Goal: Information Seeking & Learning: Learn about a topic

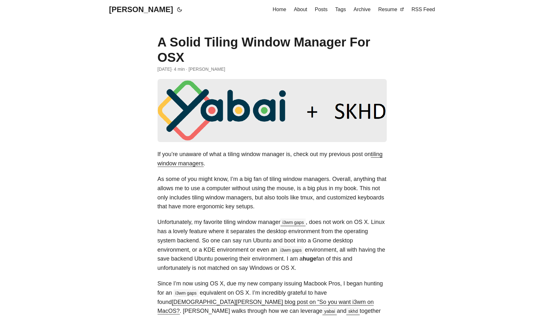
click at [298, 9] on span "About" at bounding box center [300, 9] width 13 height 5
click at [317, 10] on span "Posts" at bounding box center [321, 9] width 13 height 5
click at [167, 70] on span "April 10, 2022" at bounding box center [165, 69] width 14 height 7
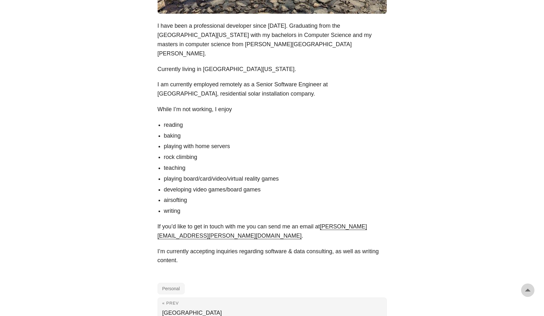
scroll to position [398, 0]
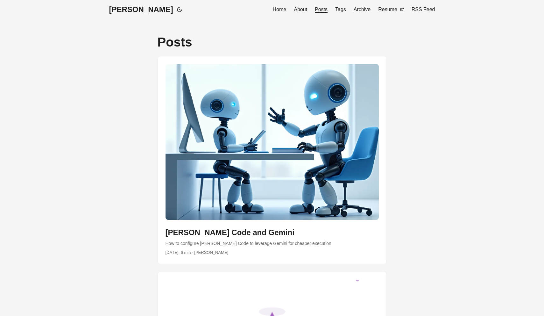
scroll to position [126, 0]
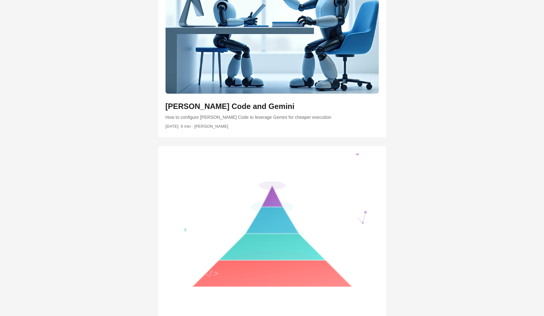
click at [205, 99] on link "post link to Claude Code and Gemini" at bounding box center [272, 33] width 229 height 207
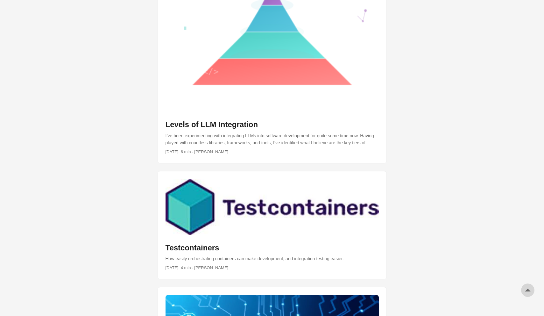
click at [199, 119] on link "post link to Levels of LLM Integration" at bounding box center [272, 53] width 229 height 219
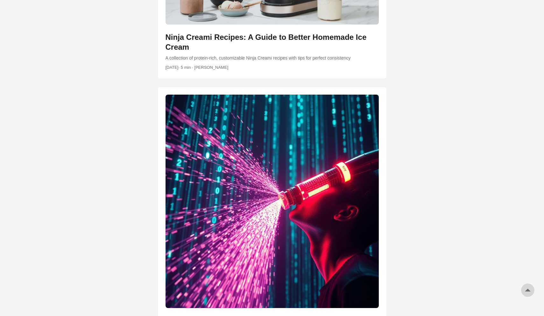
scroll to position [1821, 0]
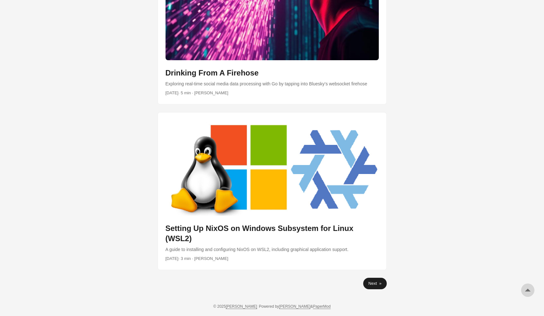
click at [380, 282] on link "Next »" at bounding box center [374, 283] width 23 height 11
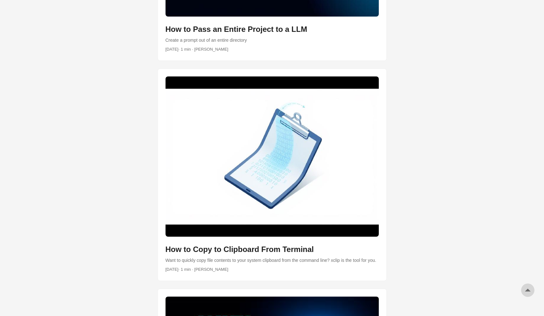
scroll to position [413, 0]
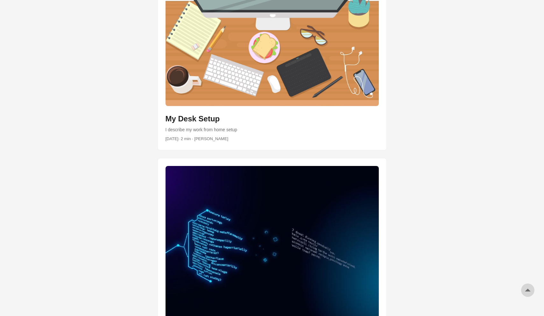
click at [193, 132] on link "post link to My Desk Setup" at bounding box center [272, 58] width 229 height 184
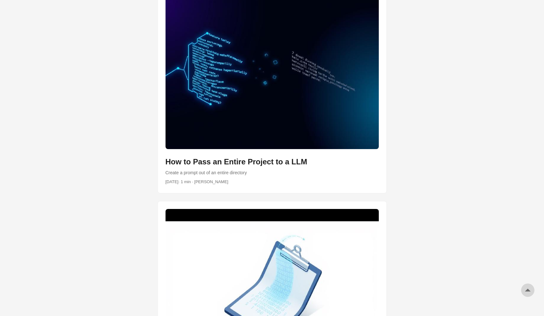
scroll to position [746, 0]
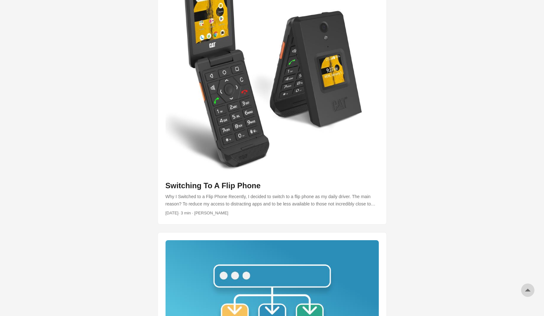
scroll to position [1952, 0]
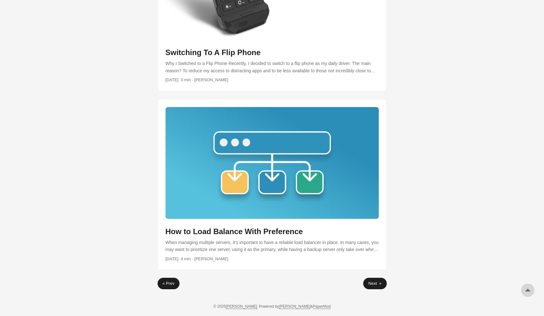
click at [382, 283] on link "Next »" at bounding box center [374, 283] width 23 height 11
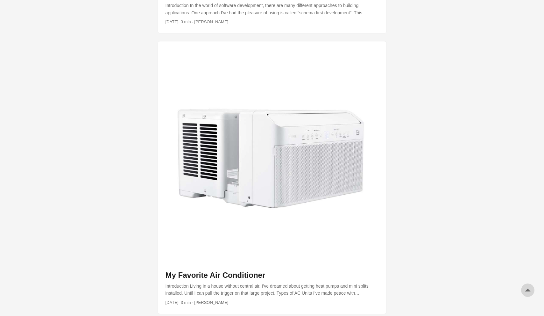
scroll to position [728, 0]
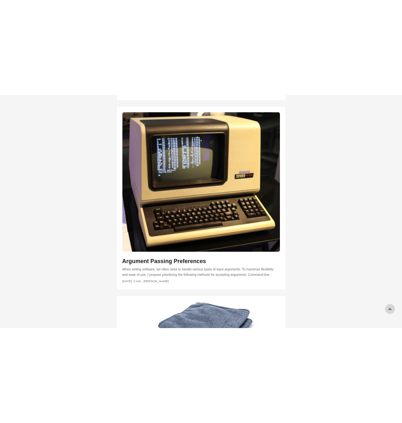
scroll to position [995, 0]
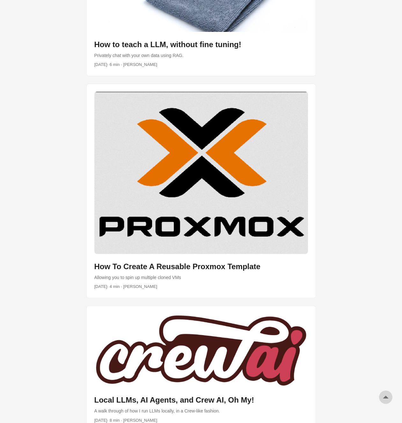
scroll to position [1457, 0]
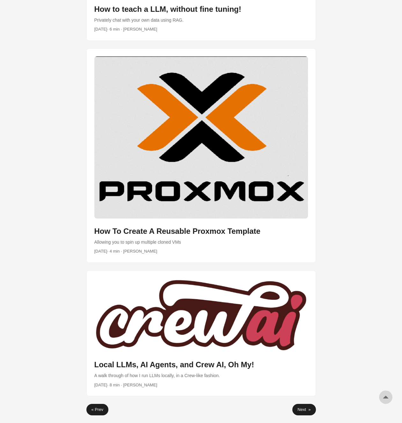
click at [304, 316] on link "Next »" at bounding box center [303, 409] width 23 height 11
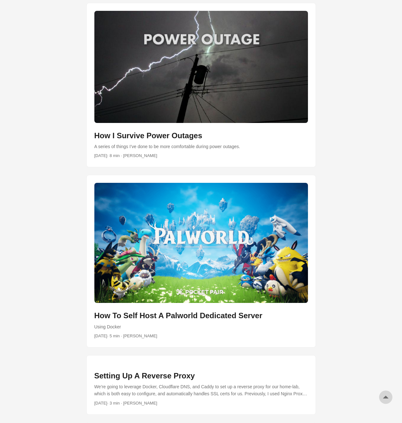
scroll to position [821, 0]
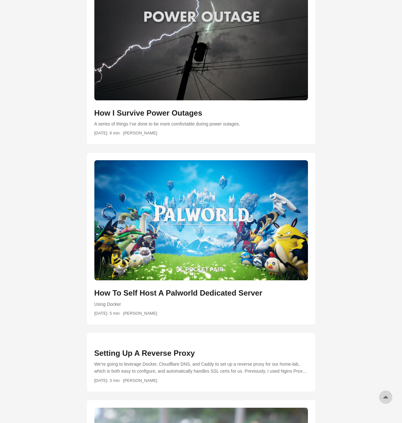
click at [158, 115] on link "post link to How I Survive Power Outages" at bounding box center [201, 63] width 229 height 164
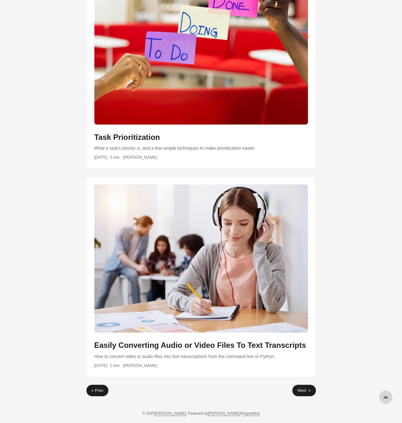
scroll to position [1490, 0]
click at [160, 123] on link "post link to Task Prioritization" at bounding box center [201, 58] width 229 height 219
click at [303, 391] on link "Next »" at bounding box center [303, 390] width 23 height 11
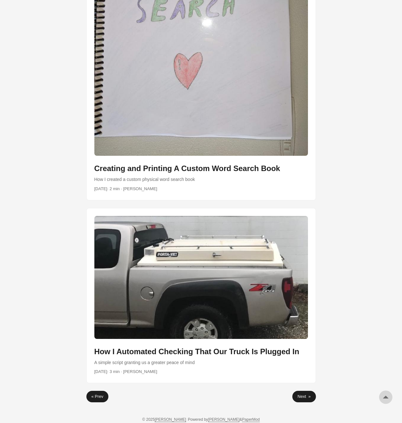
scroll to position [1503, 0]
